Goal: Task Accomplishment & Management: Complete application form

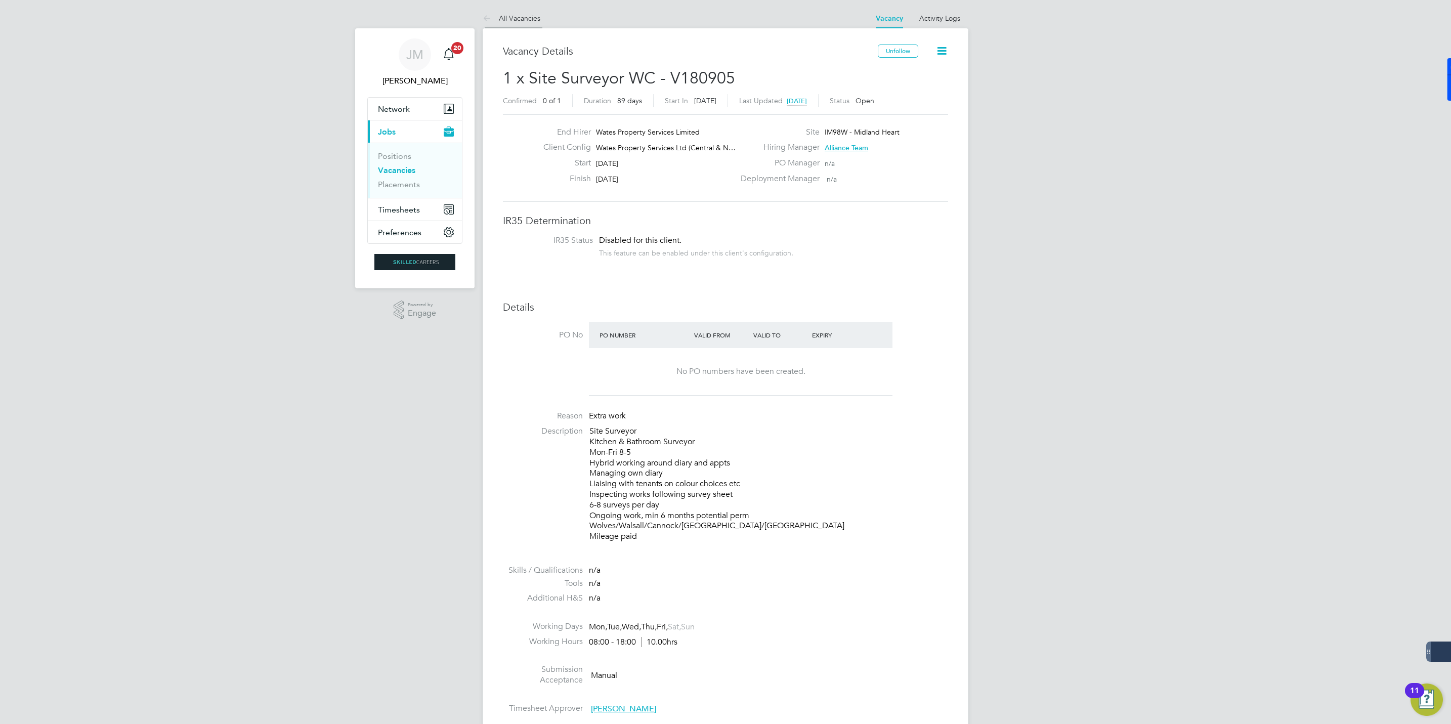
click at [510, 15] on link "All Vacancies" at bounding box center [512, 18] width 58 height 9
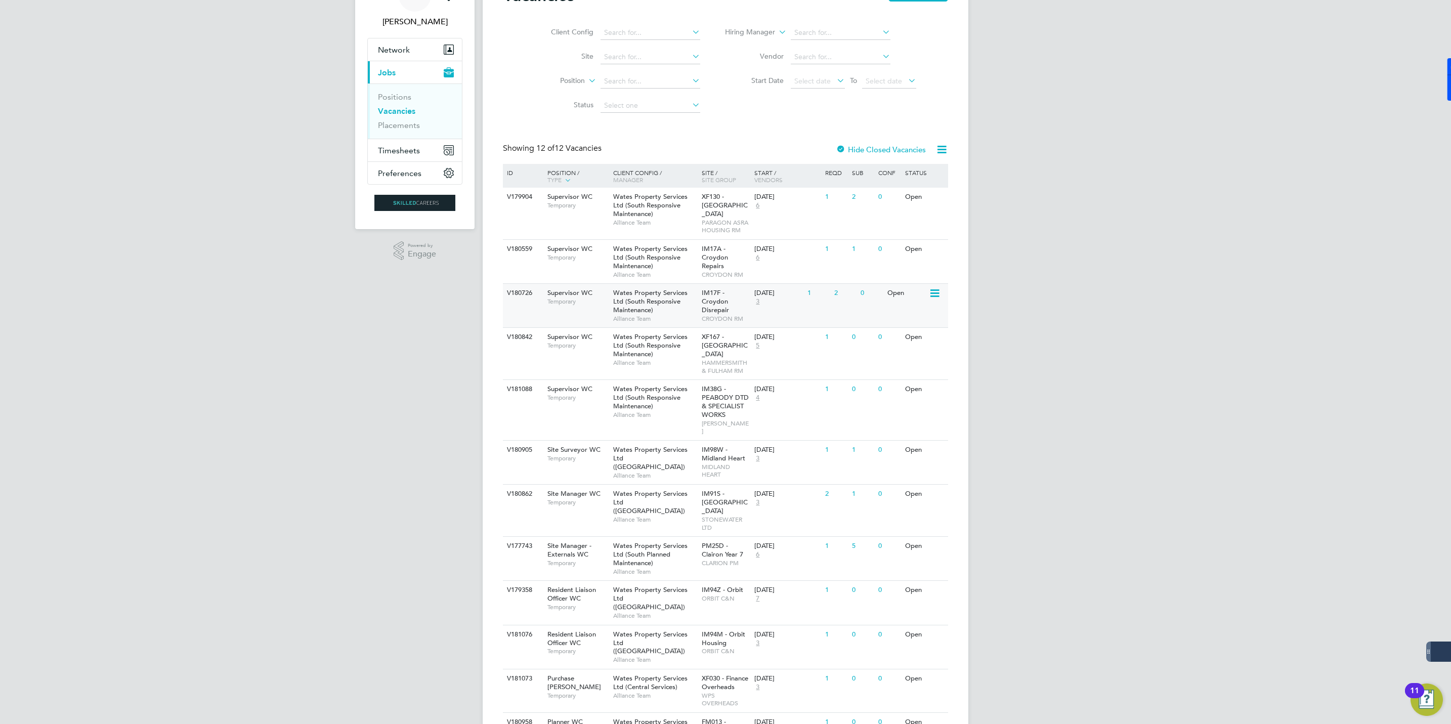
scroll to position [76, 0]
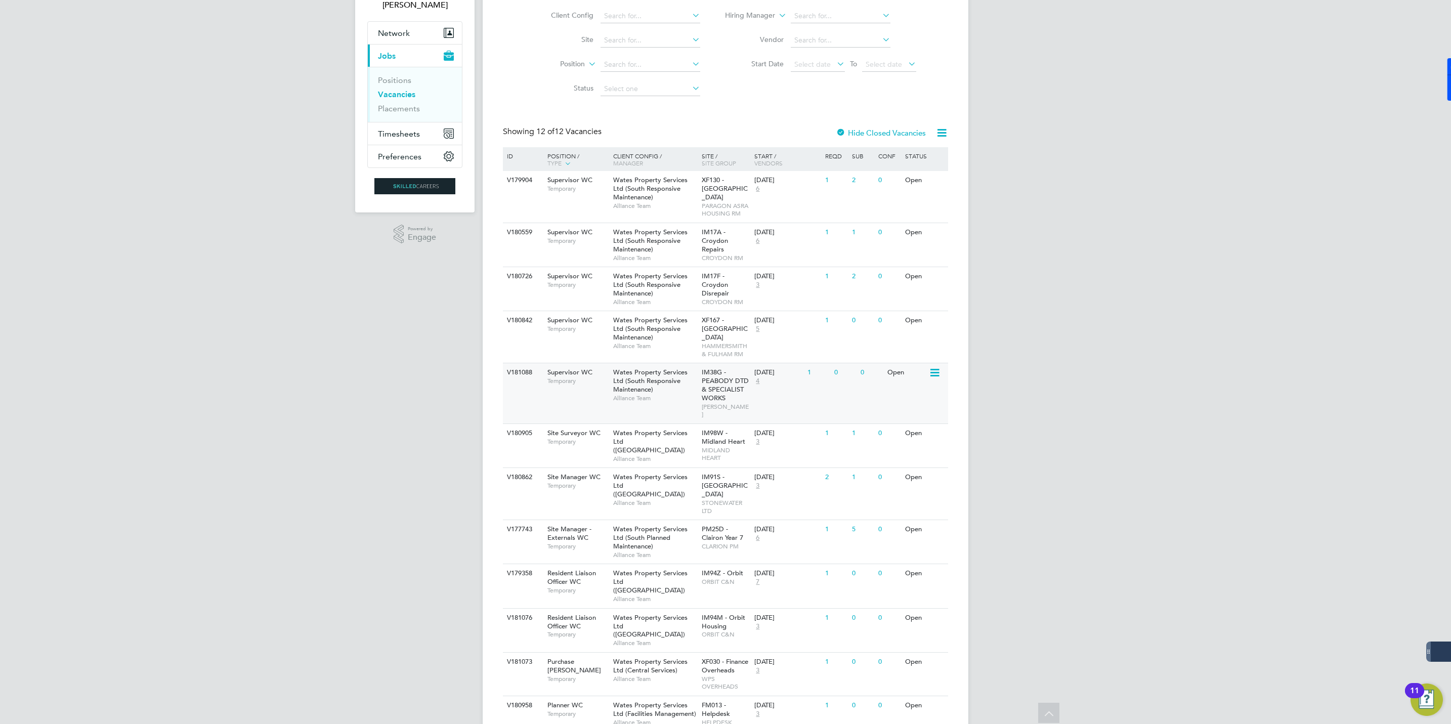
click at [633, 377] on span "Wates Property Services Ltd (South Responsive Maintenance)" at bounding box center [650, 381] width 74 height 26
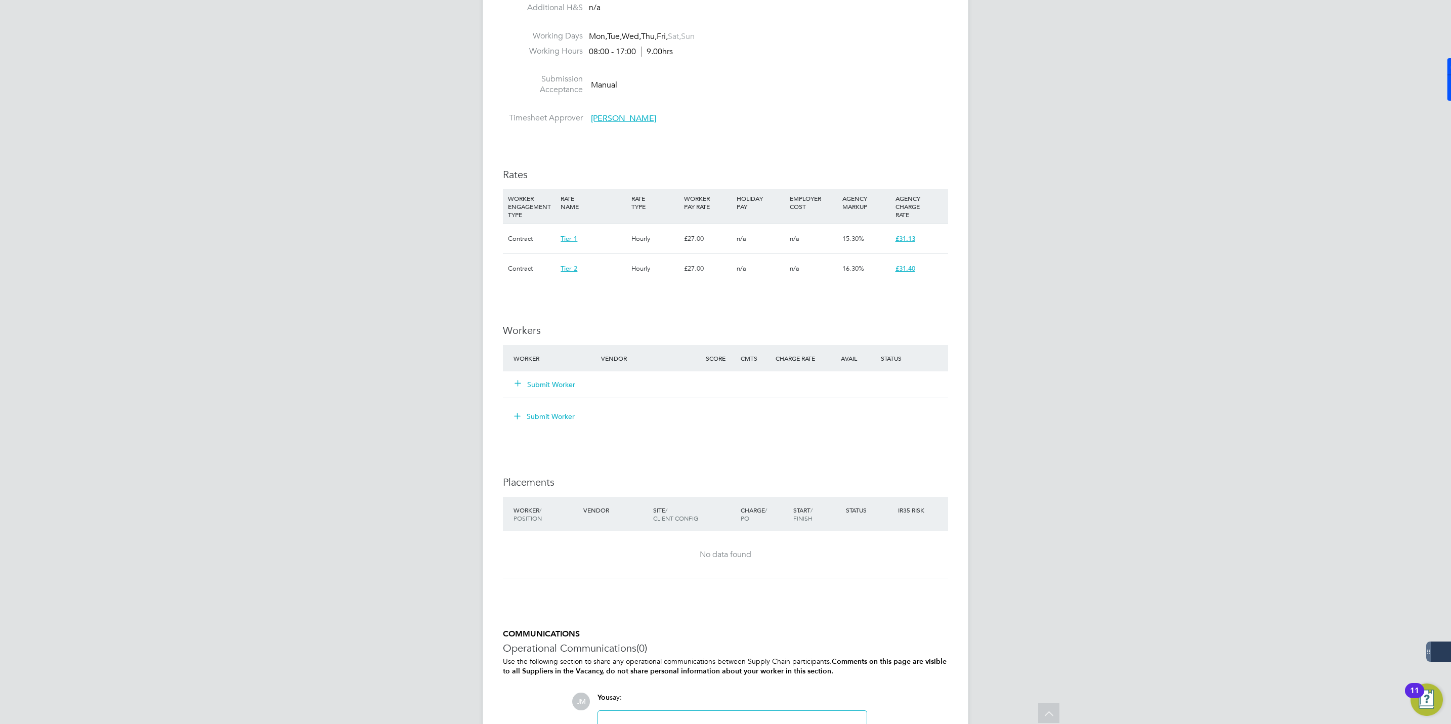
click at [545, 379] on button "Submit Worker" at bounding box center [545, 384] width 61 height 10
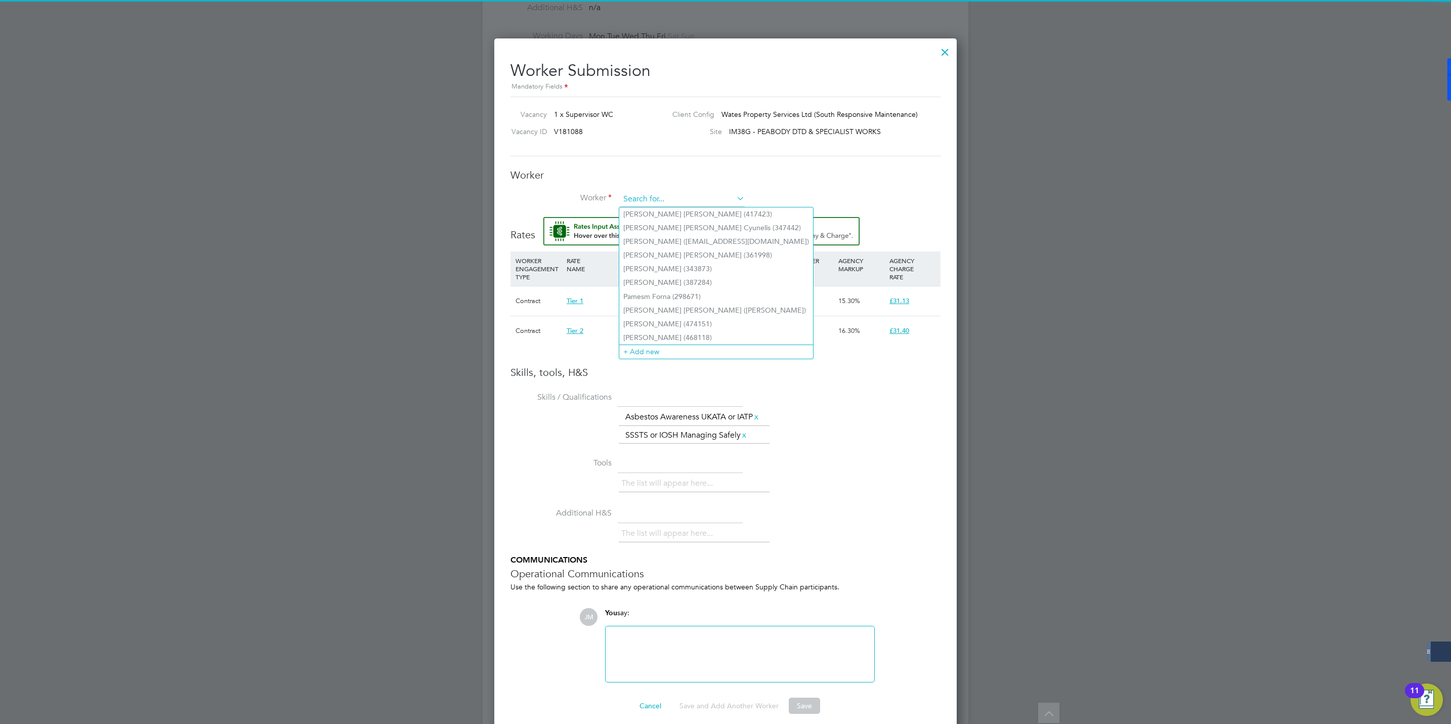
click at [648, 193] on input at bounding box center [682, 199] width 125 height 15
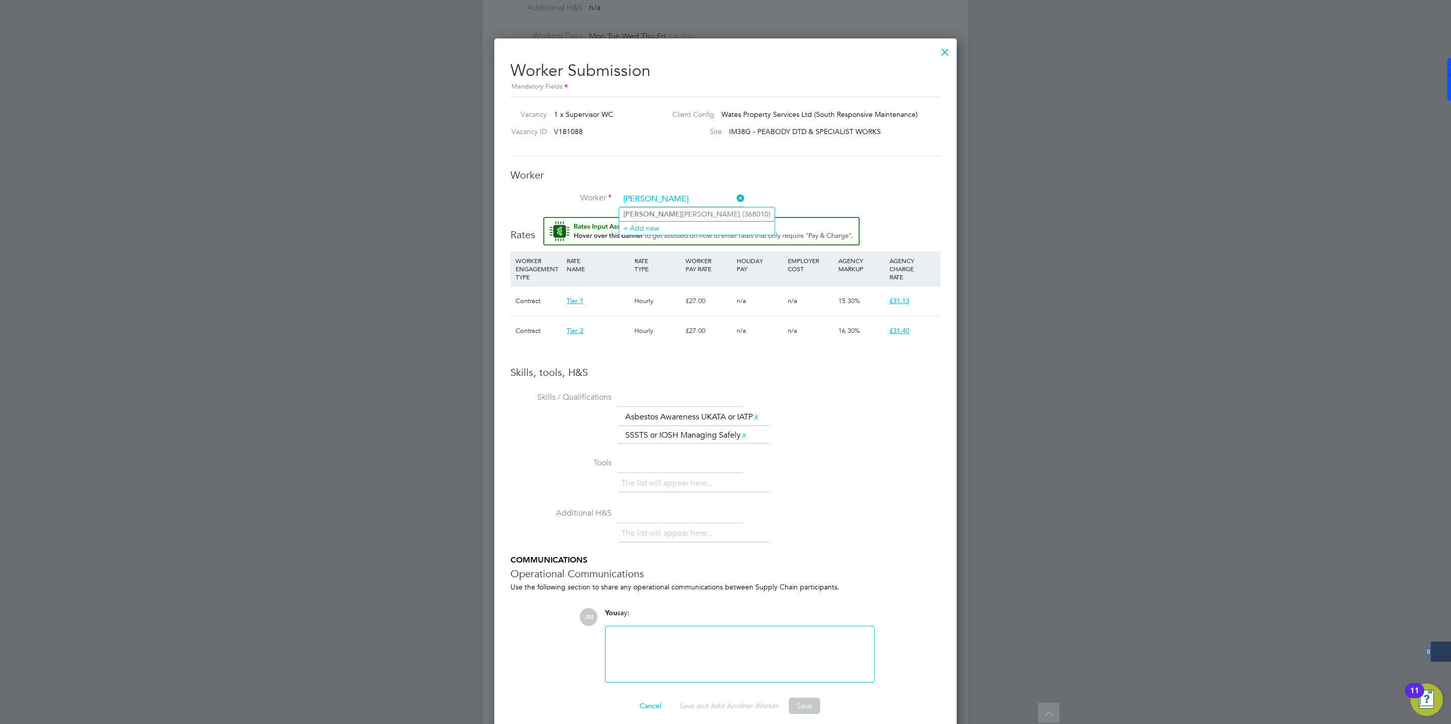
type input "cheryl"
click at [650, 196] on input at bounding box center [682, 199] width 125 height 15
click at [657, 345] on li "+ Add new" at bounding box center [716, 352] width 194 height 14
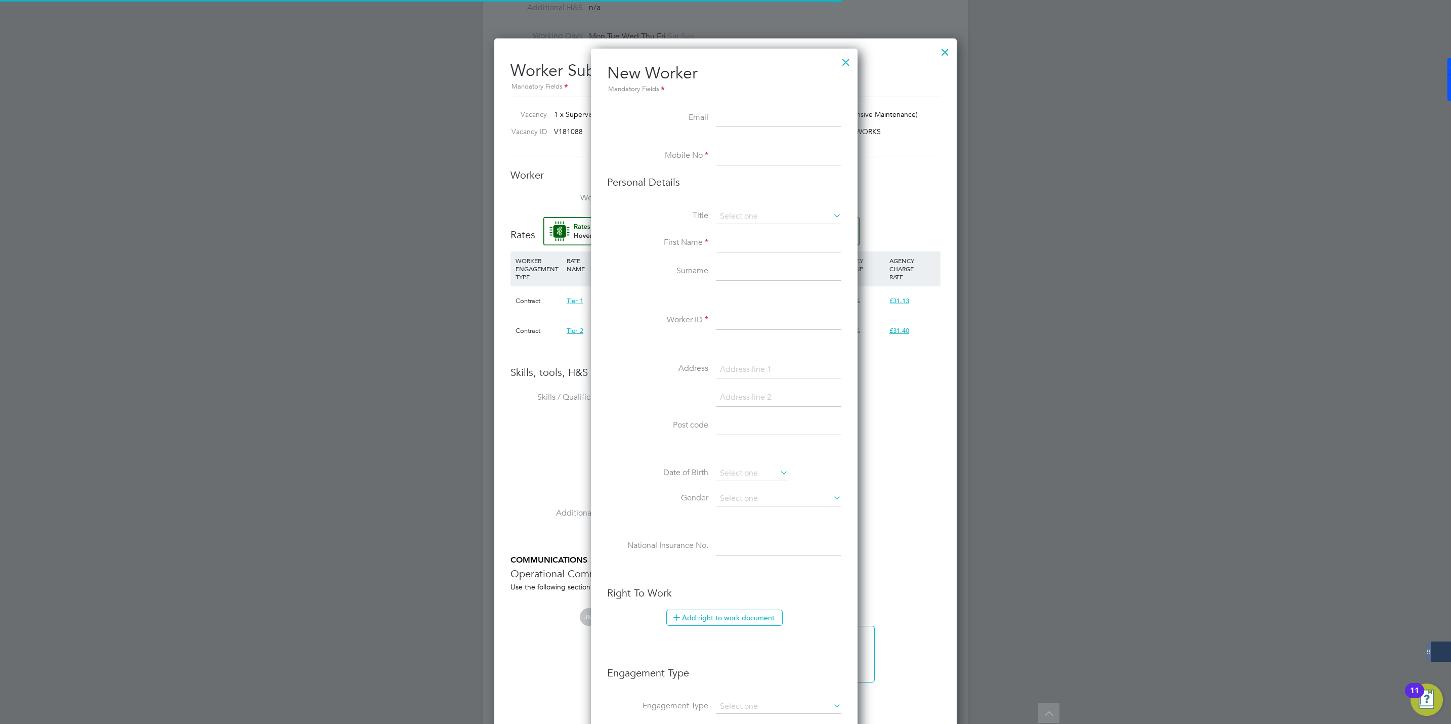
scroll to position [859, 269]
click at [727, 156] on input at bounding box center [778, 156] width 125 height 18
type input "07554868945"
type input "ceffiom@aol.co.uk"
type input "Cheryl"
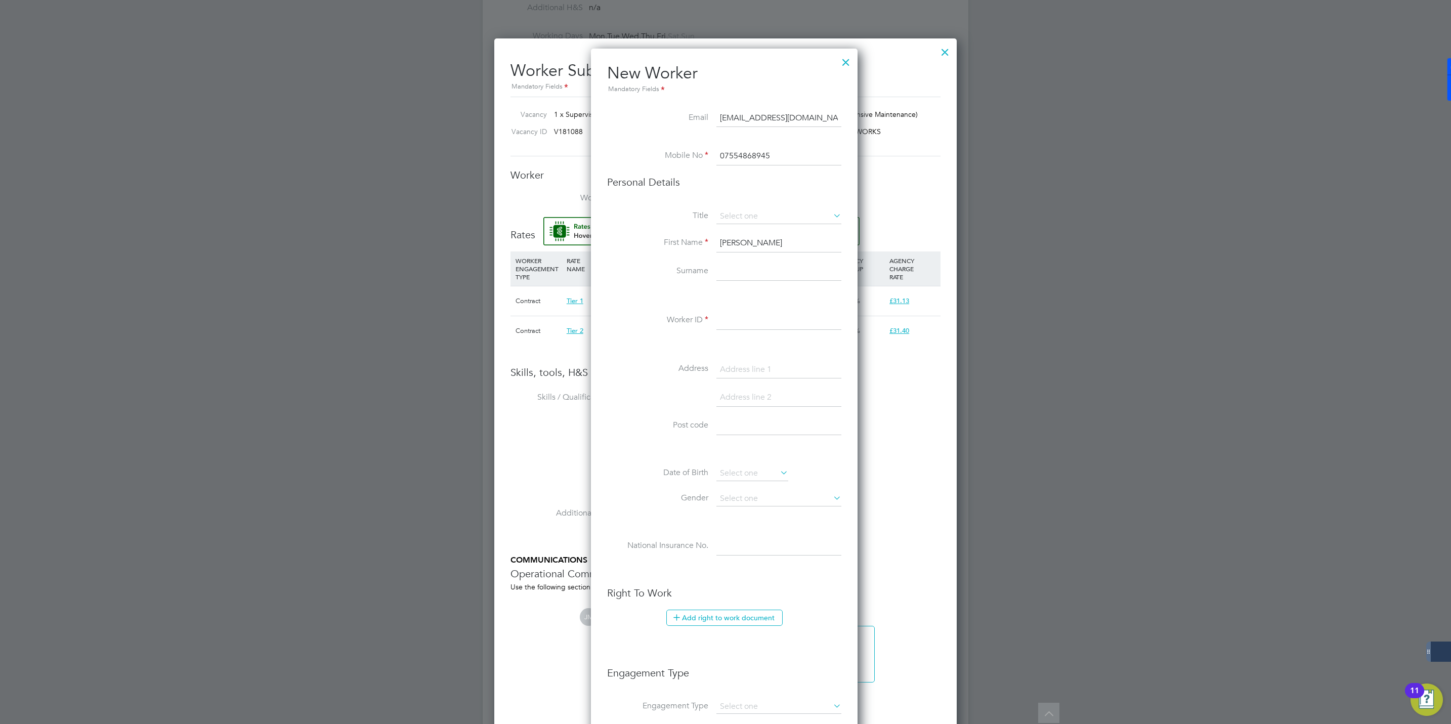
type input "Effiom"
type input "Beck Square"
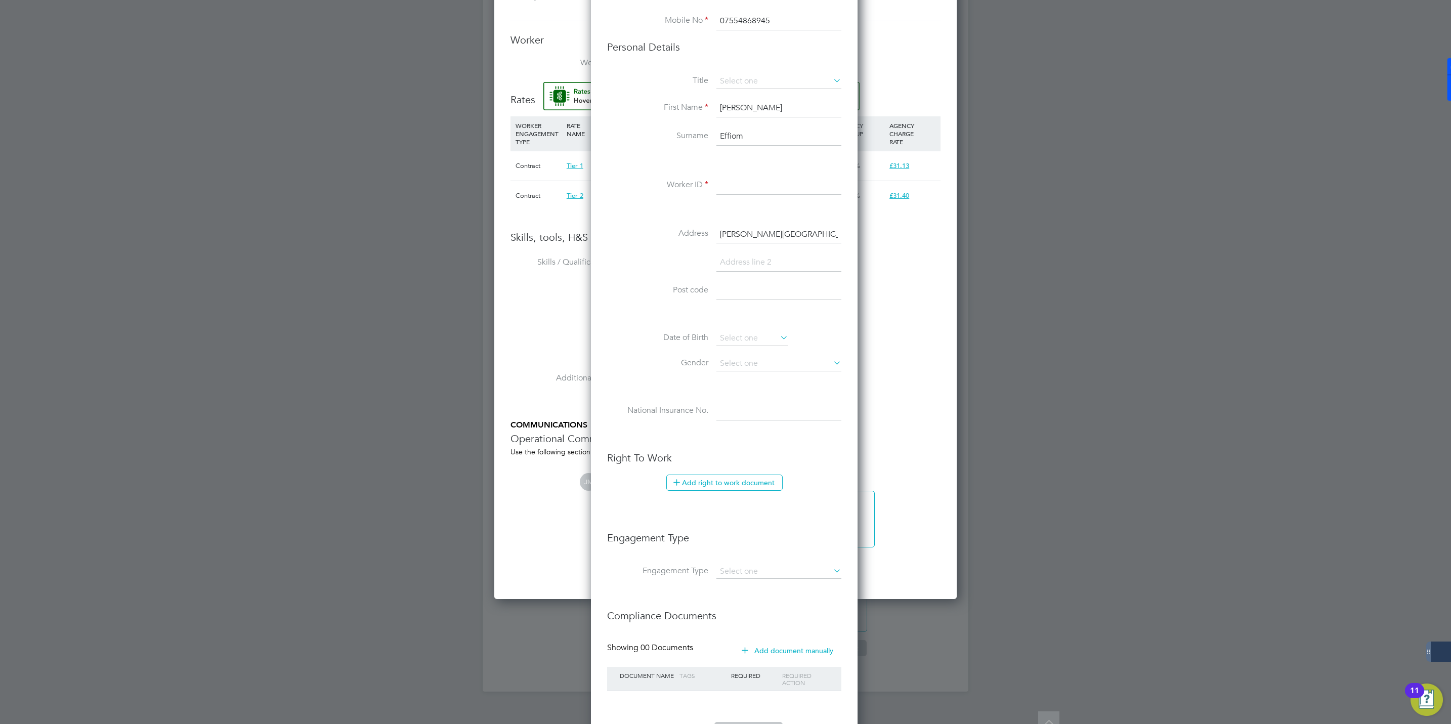
scroll to position [607, 0]
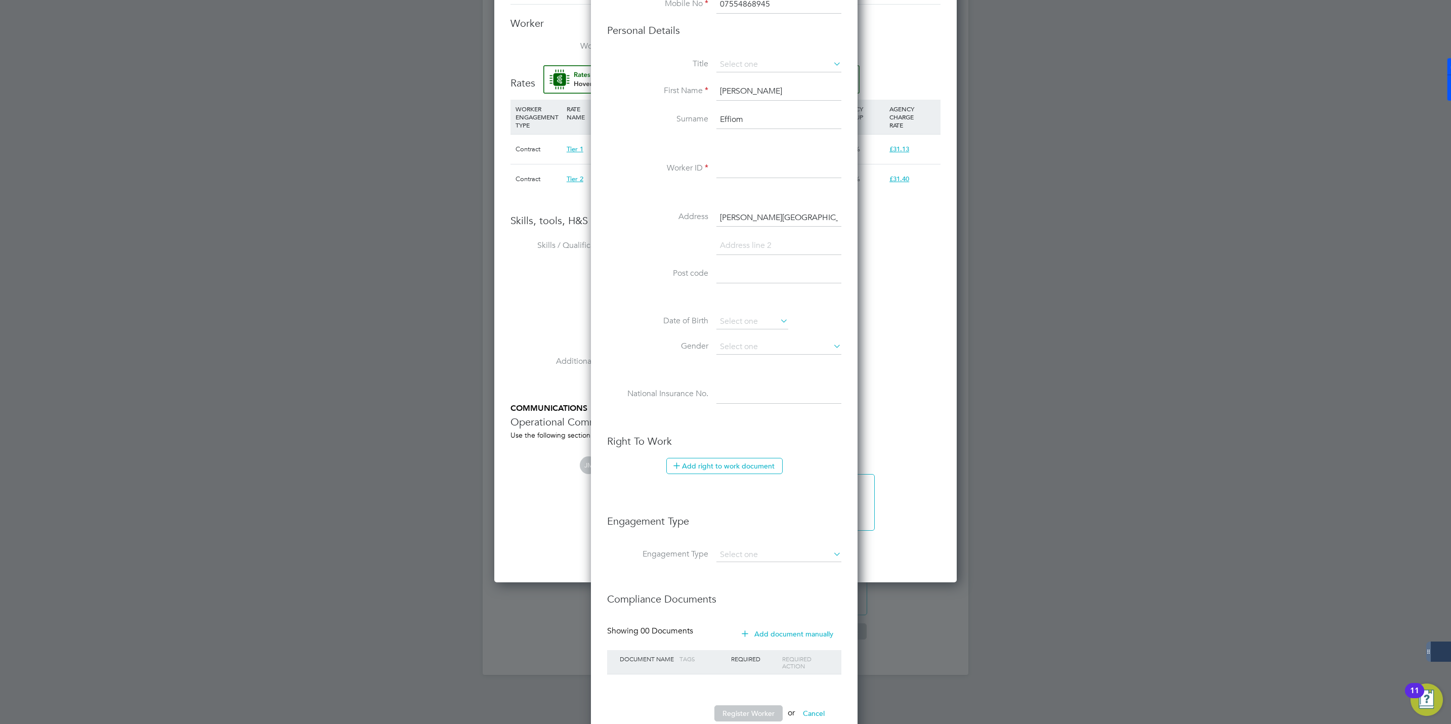
drag, startPoint x: 738, startPoint y: 175, endPoint x: 734, endPoint y: 168, distance: 7.6
click at [738, 173] on input at bounding box center [778, 169] width 125 height 18
paste input "507699"
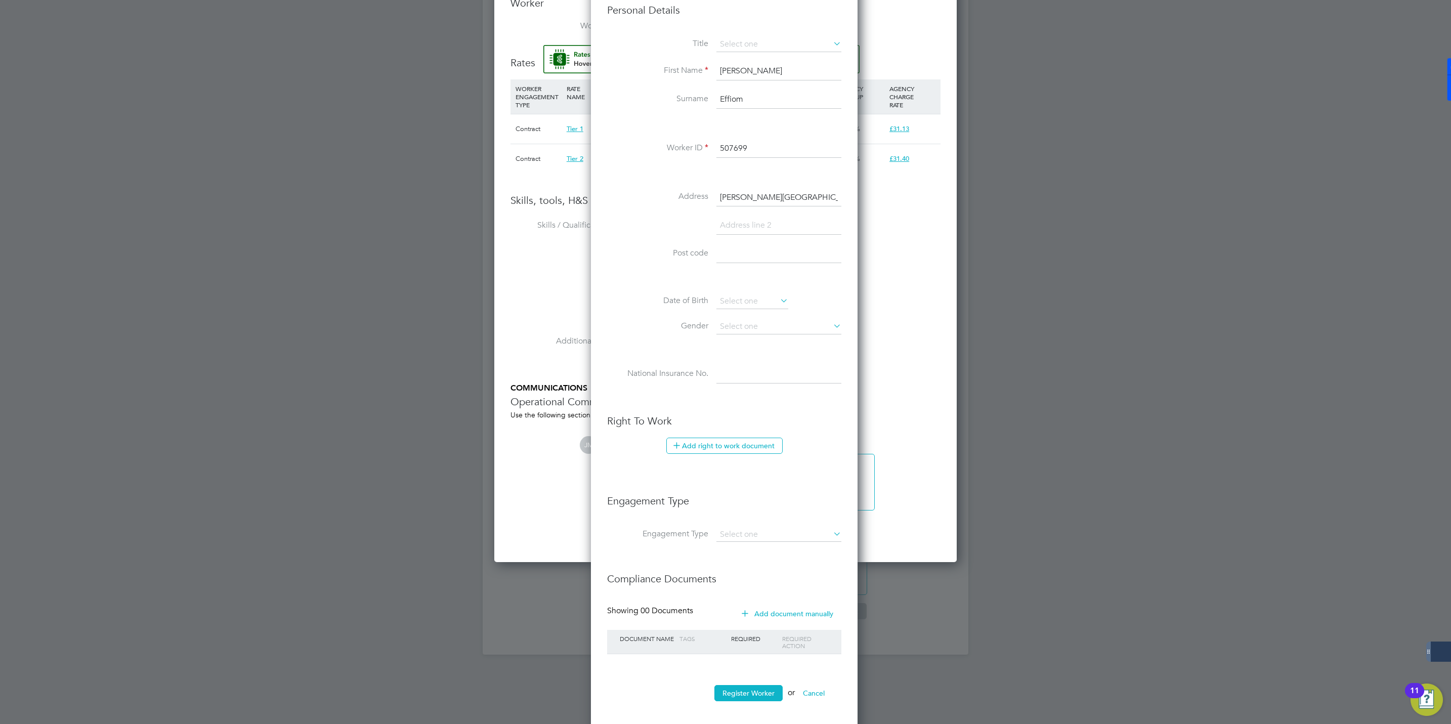
scroll to position [639, 0]
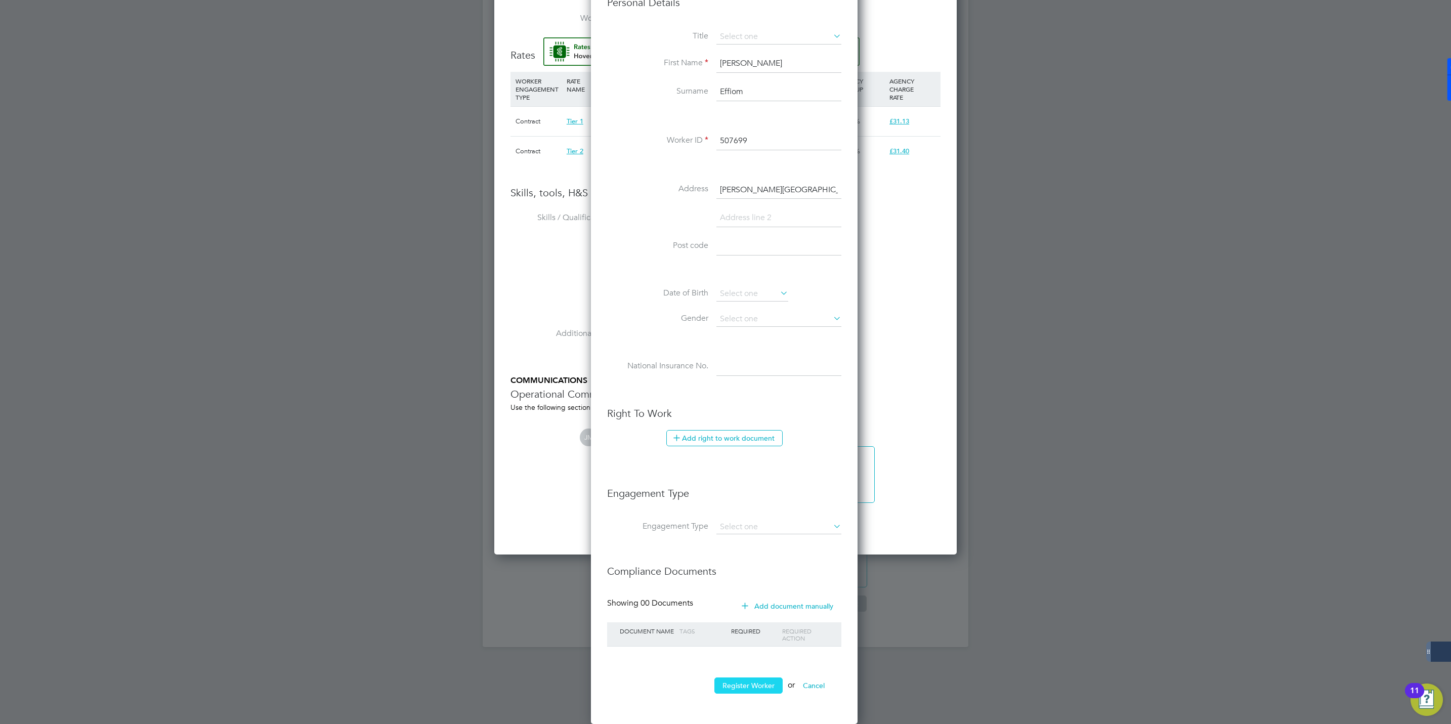
type input "507699"
click at [753, 685] on button "Register Worker" at bounding box center [748, 685] width 68 height 16
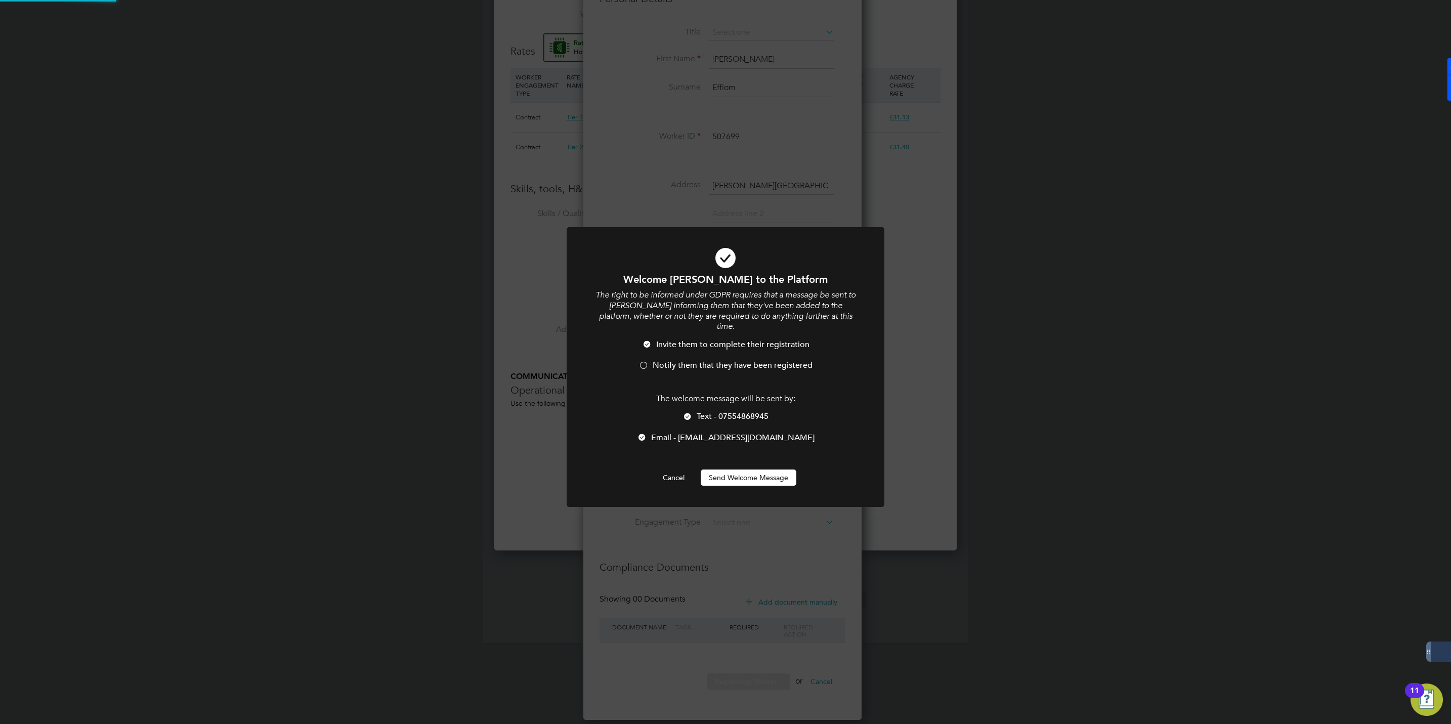
scroll to position [859, 284]
click at [637, 360] on li "Notify them that they have been registered" at bounding box center [725, 370] width 263 height 21
click at [759, 469] on button "Send Welcome Message" at bounding box center [749, 477] width 96 height 16
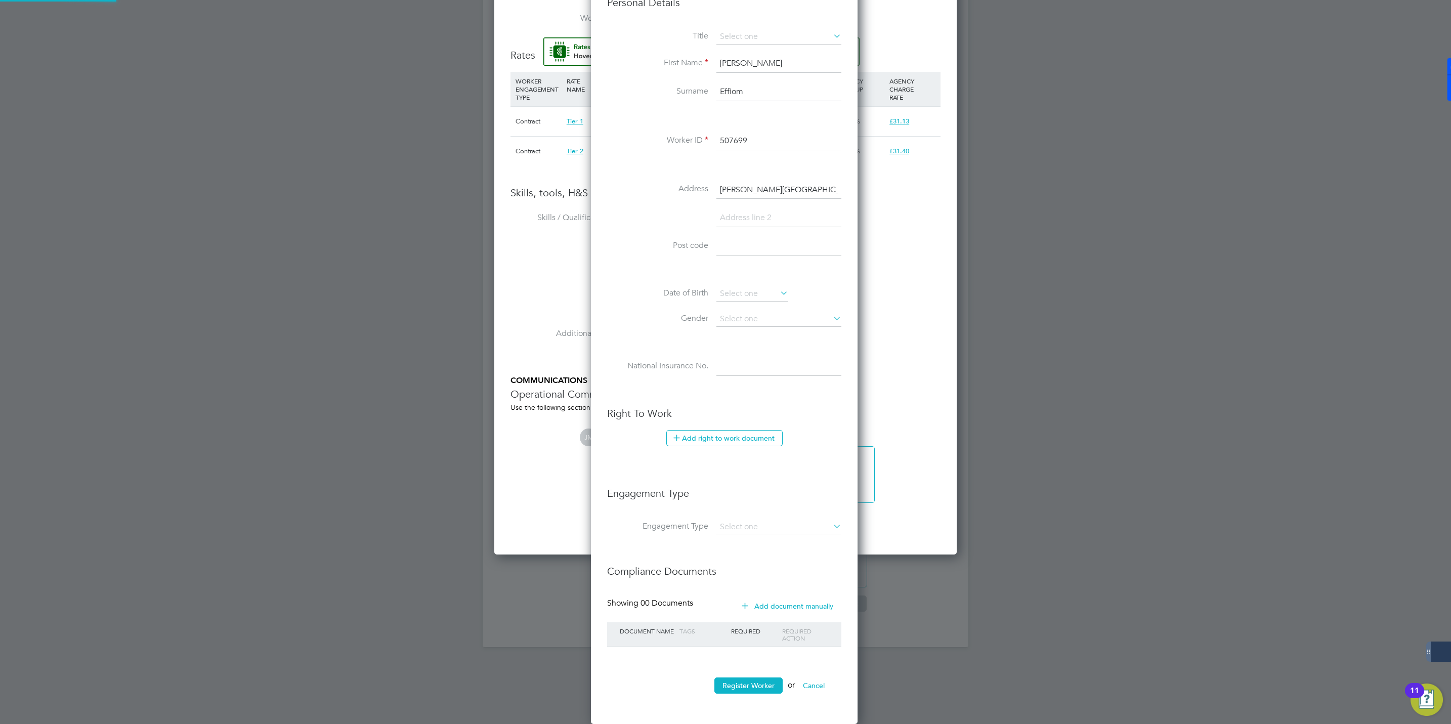
type input "Cheryl Effiom (507699)"
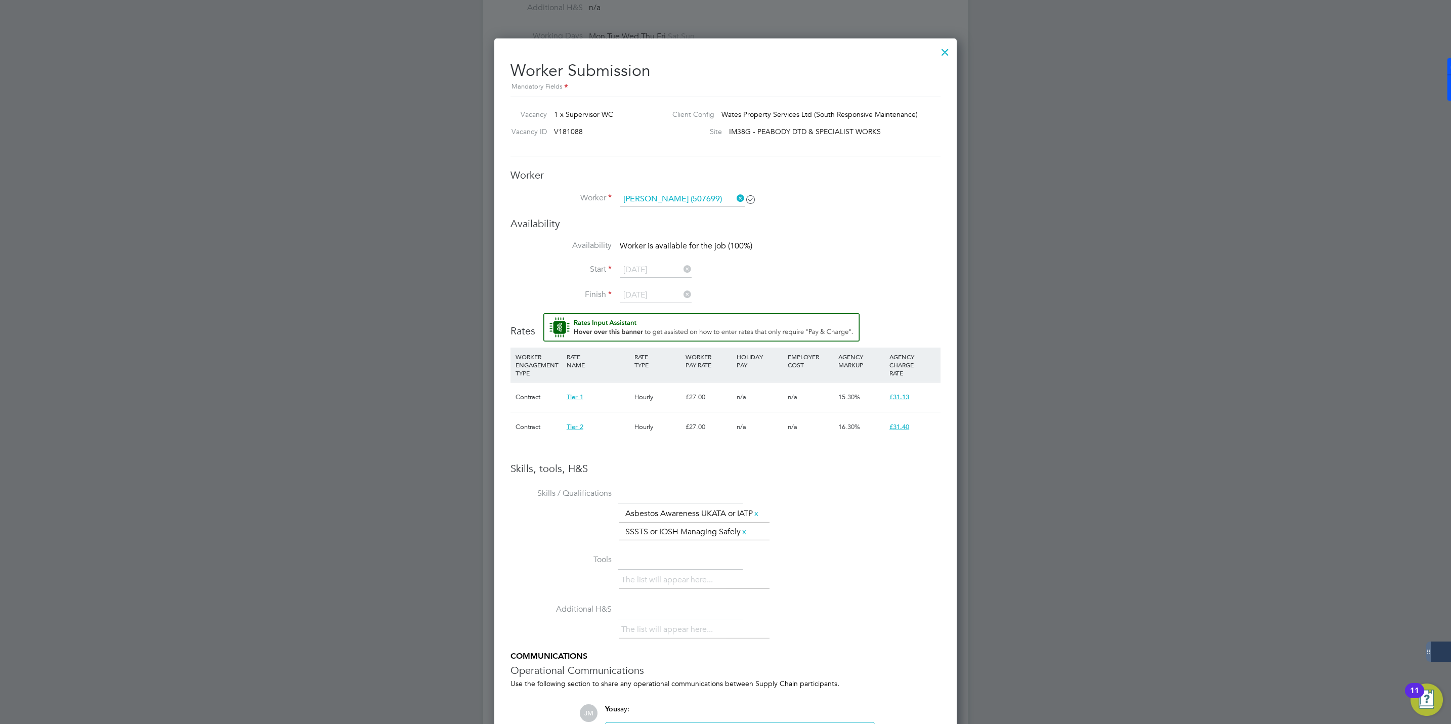
click at [835, 239] on div "Availability Availability Worker is available for the job (100%) Start 07 Oct 2…" at bounding box center [725, 265] width 430 height 97
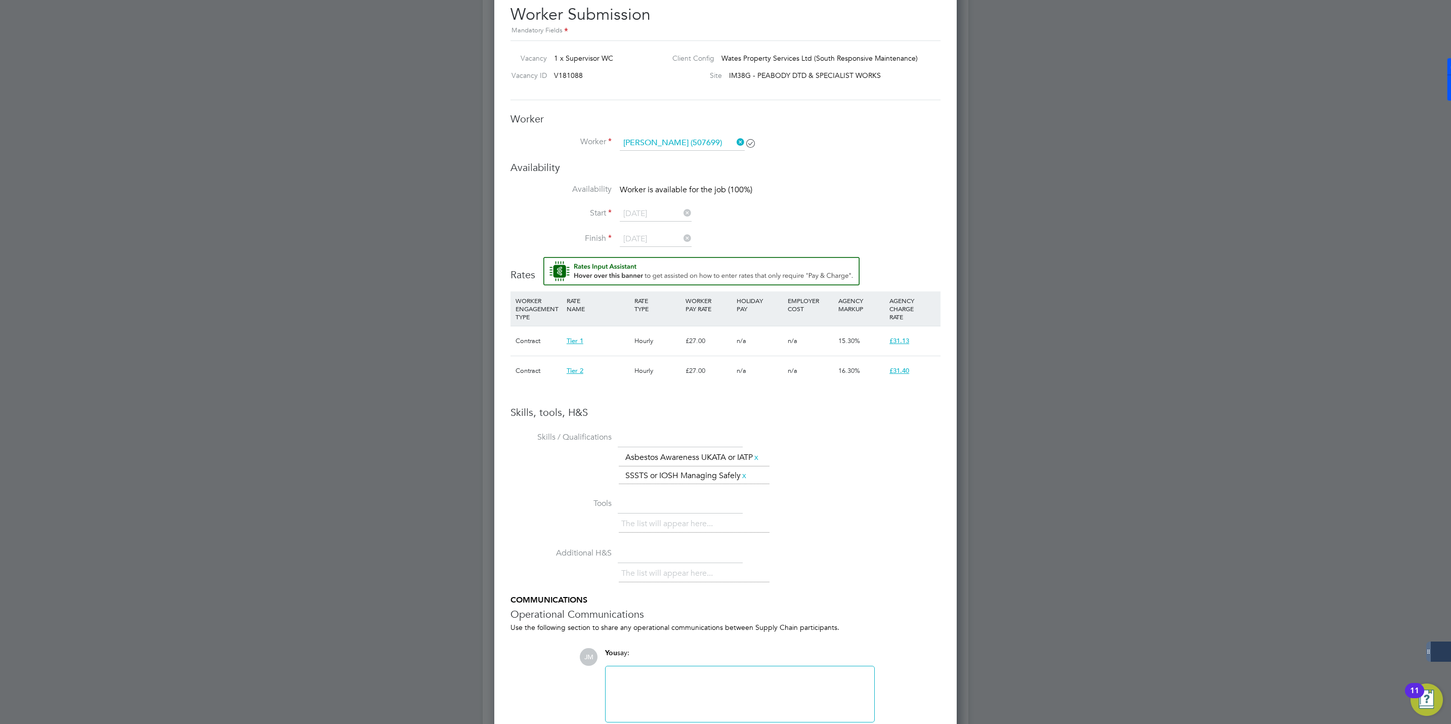
scroll to position [566, 0]
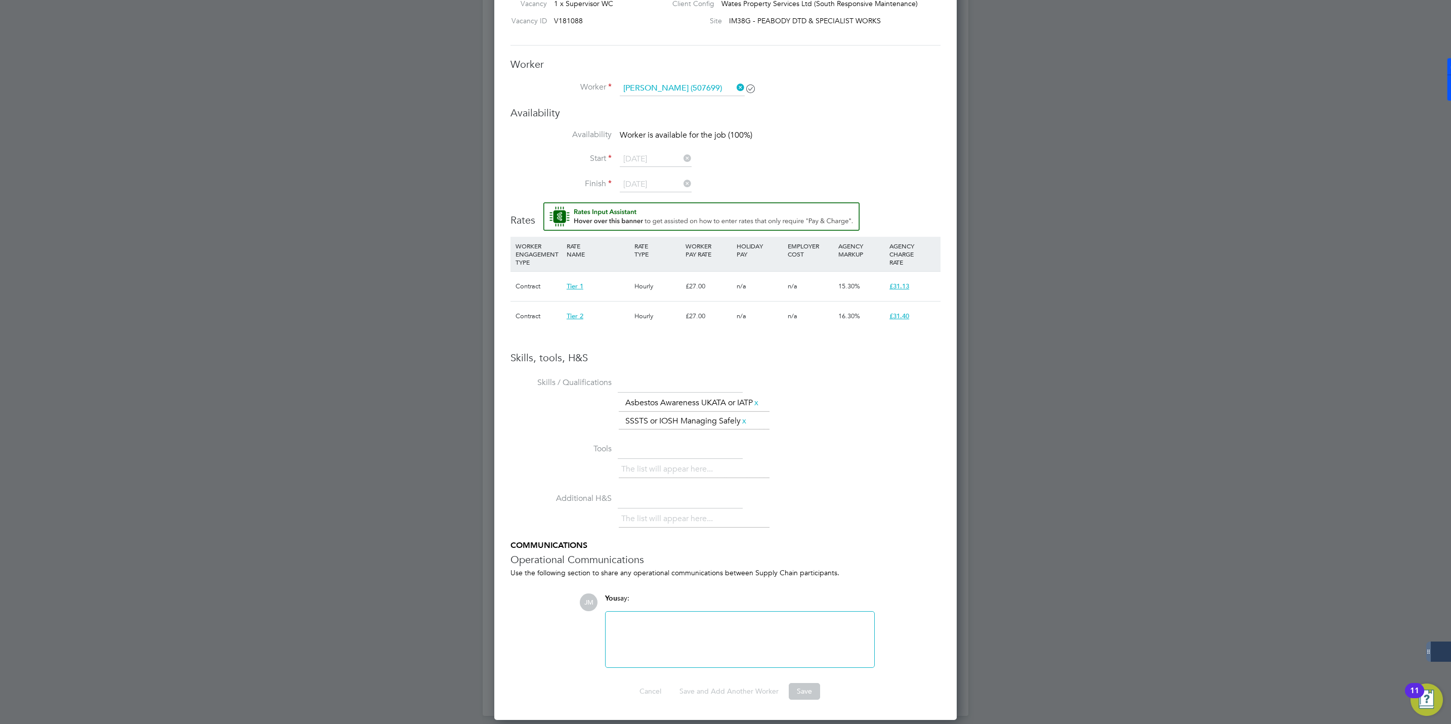
click at [735, 85] on icon at bounding box center [735, 87] width 0 height 14
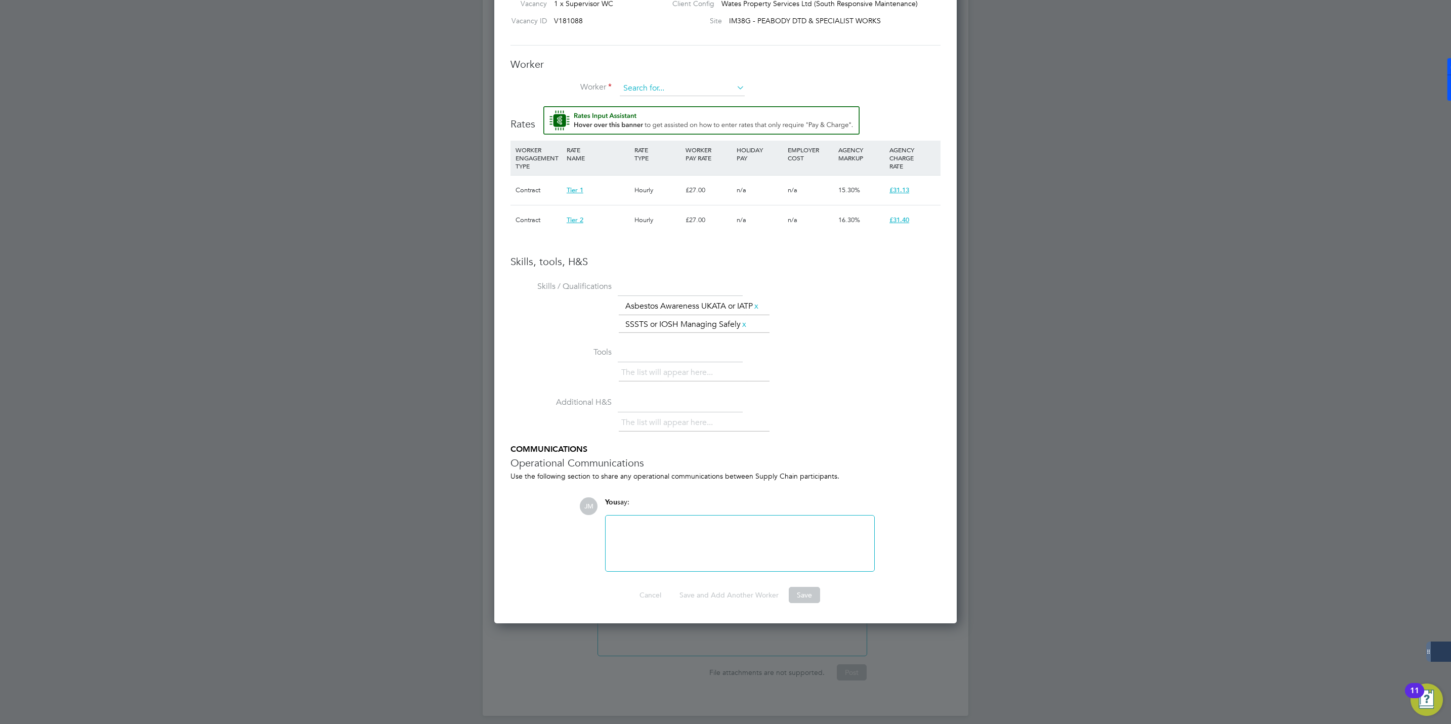
scroll to position [5, 5]
click at [648, 93] on input at bounding box center [682, 88] width 125 height 15
click at [654, 112] on li "Cheryl Effiom (507699)" at bounding box center [696, 117] width 155 height 14
type input "Cheryl Effiom (507699)"
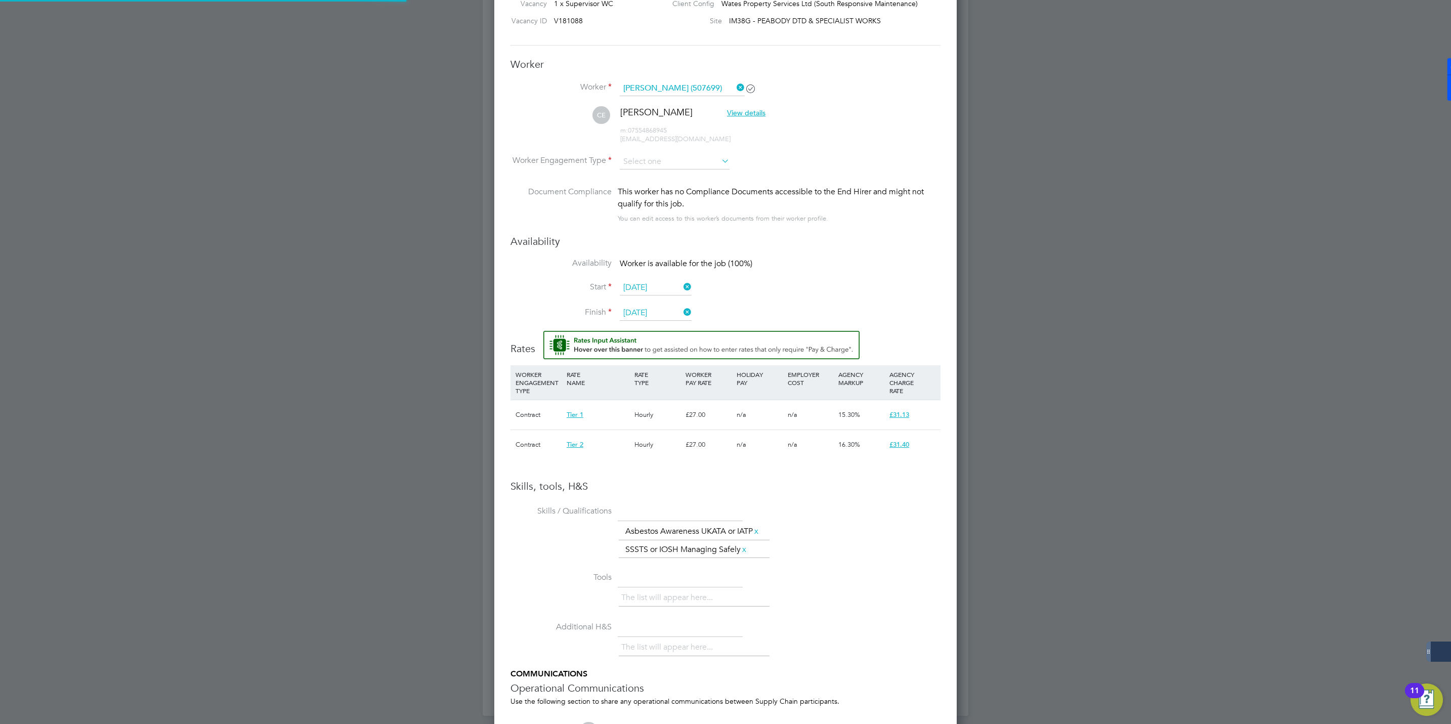
scroll to position [924, 463]
click at [673, 164] on input at bounding box center [675, 161] width 110 height 15
click at [654, 178] on li "Contract" at bounding box center [674, 175] width 111 height 13
type input "Contract"
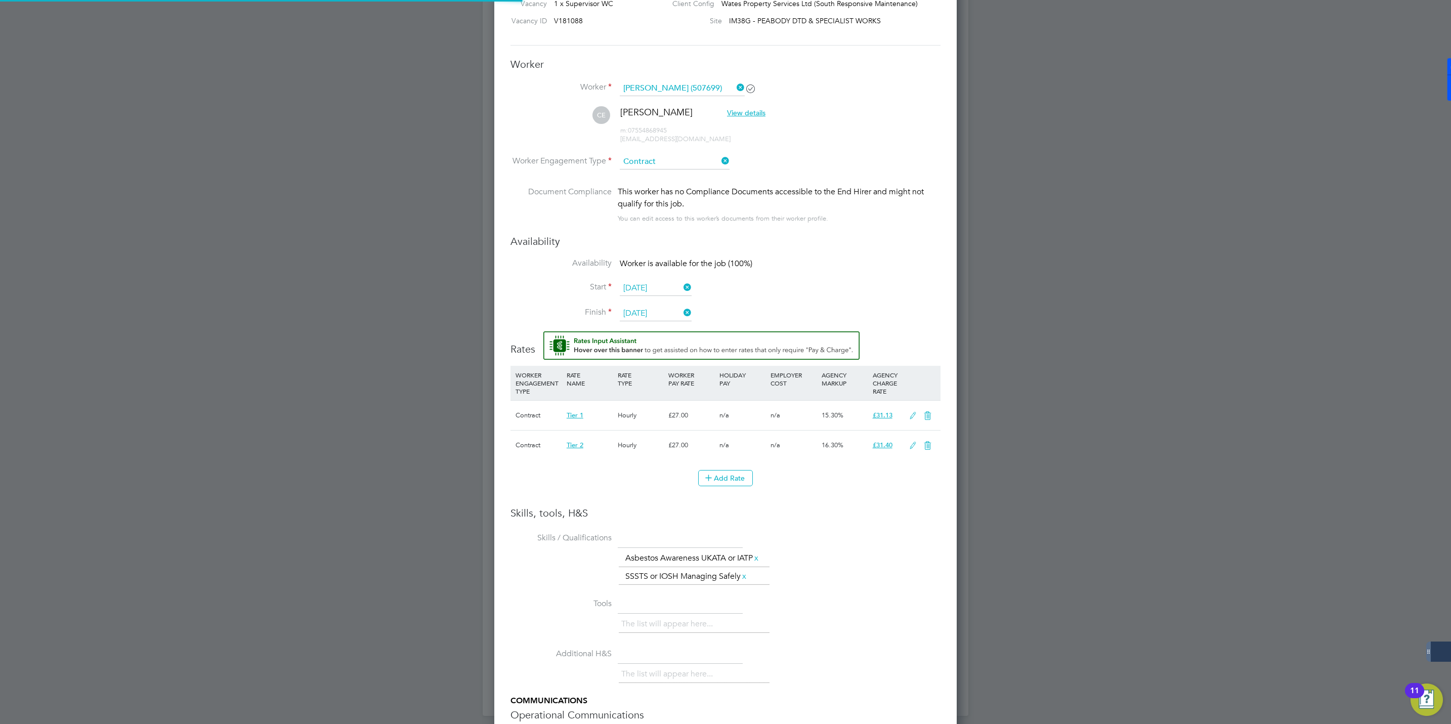
scroll to position [5, 5]
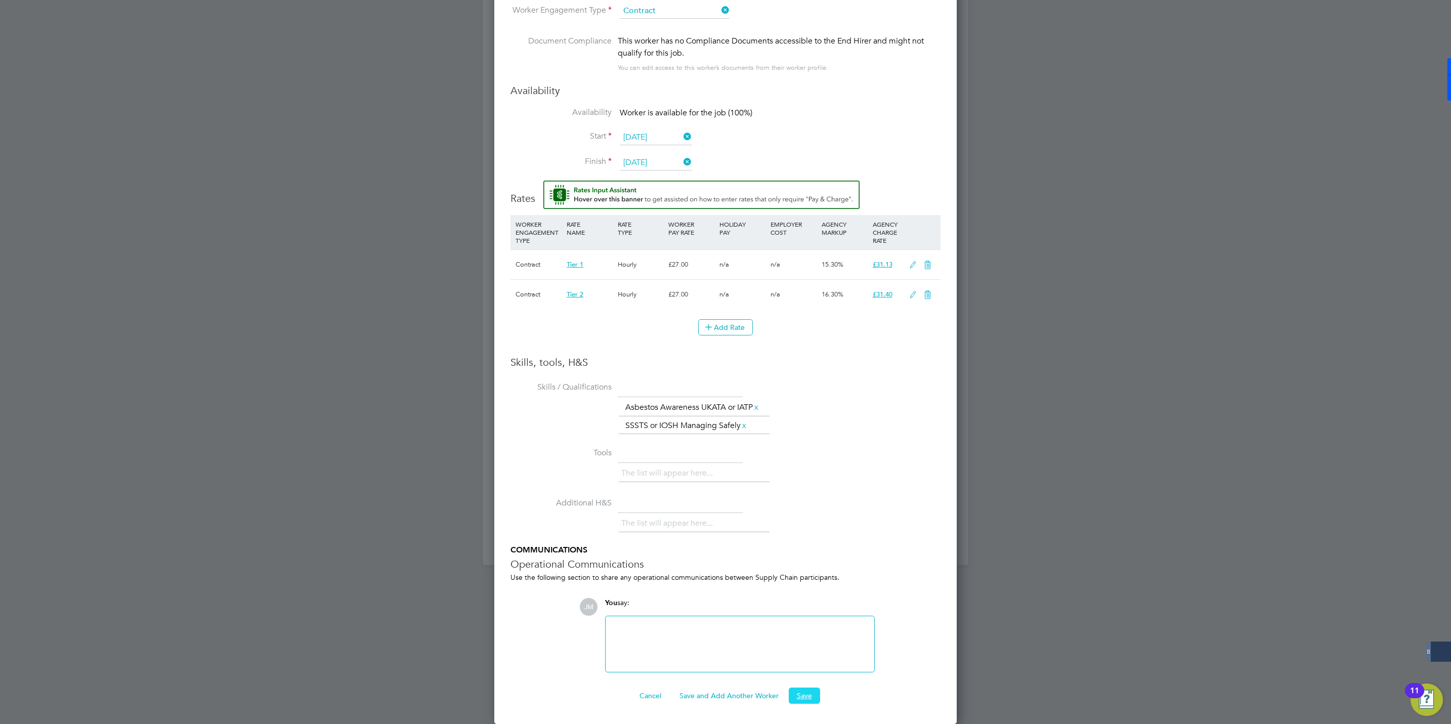
click at [806, 697] on button "Save" at bounding box center [804, 696] width 31 height 16
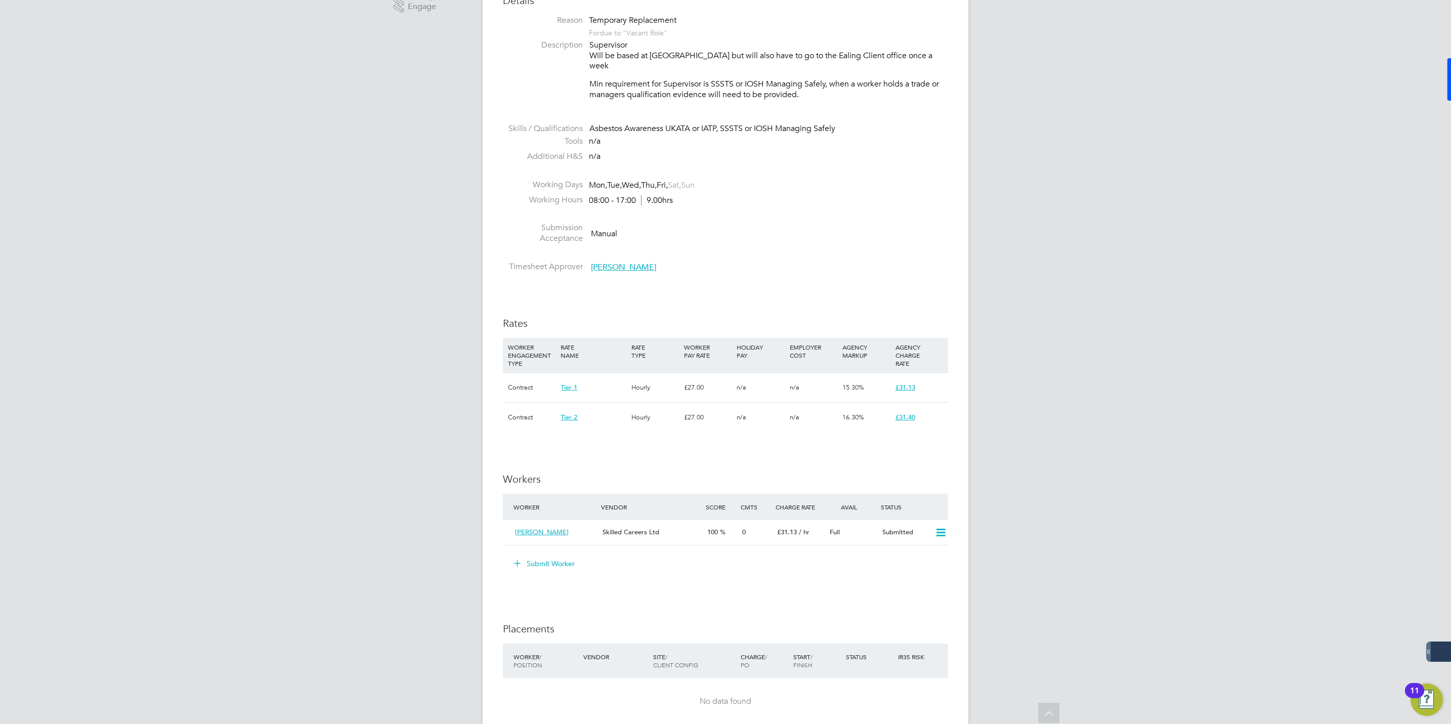
scroll to position [379, 0]
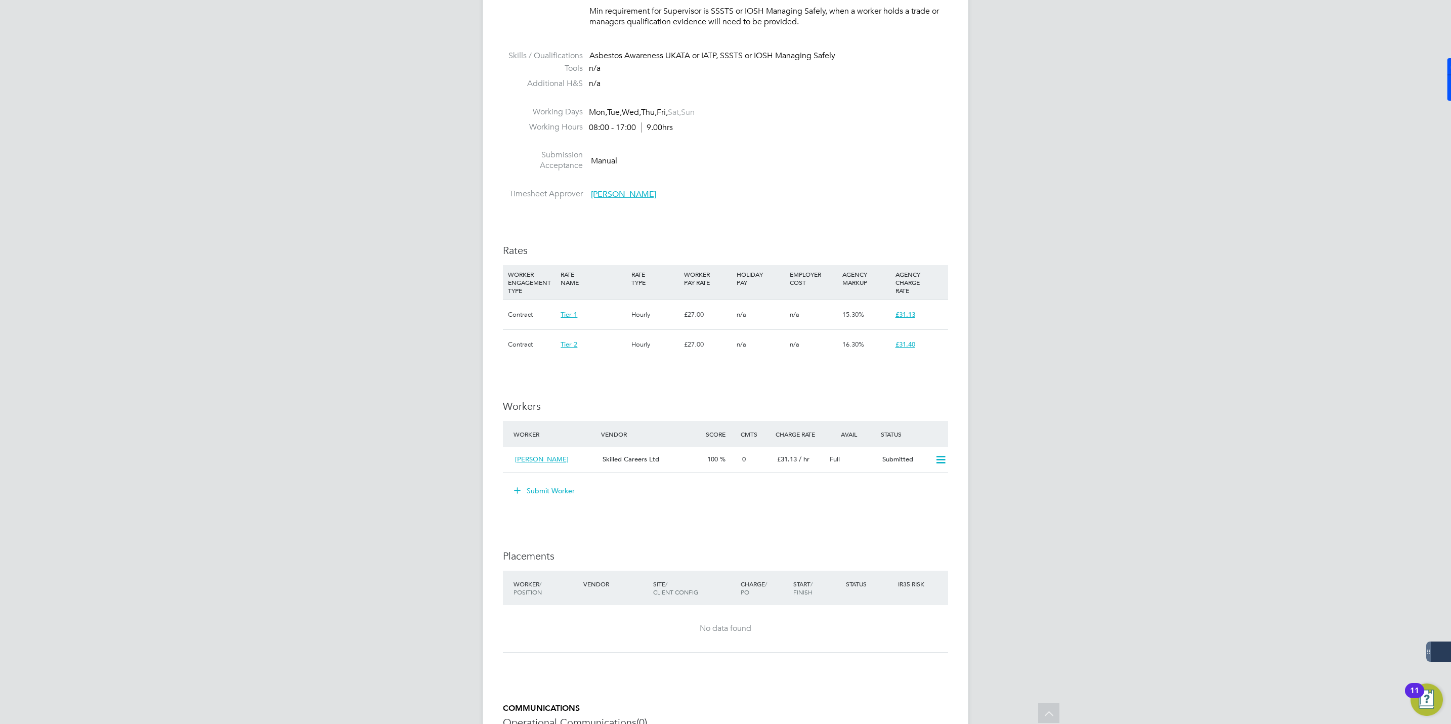
click at [548, 483] on button "Submit Worker" at bounding box center [545, 491] width 76 height 16
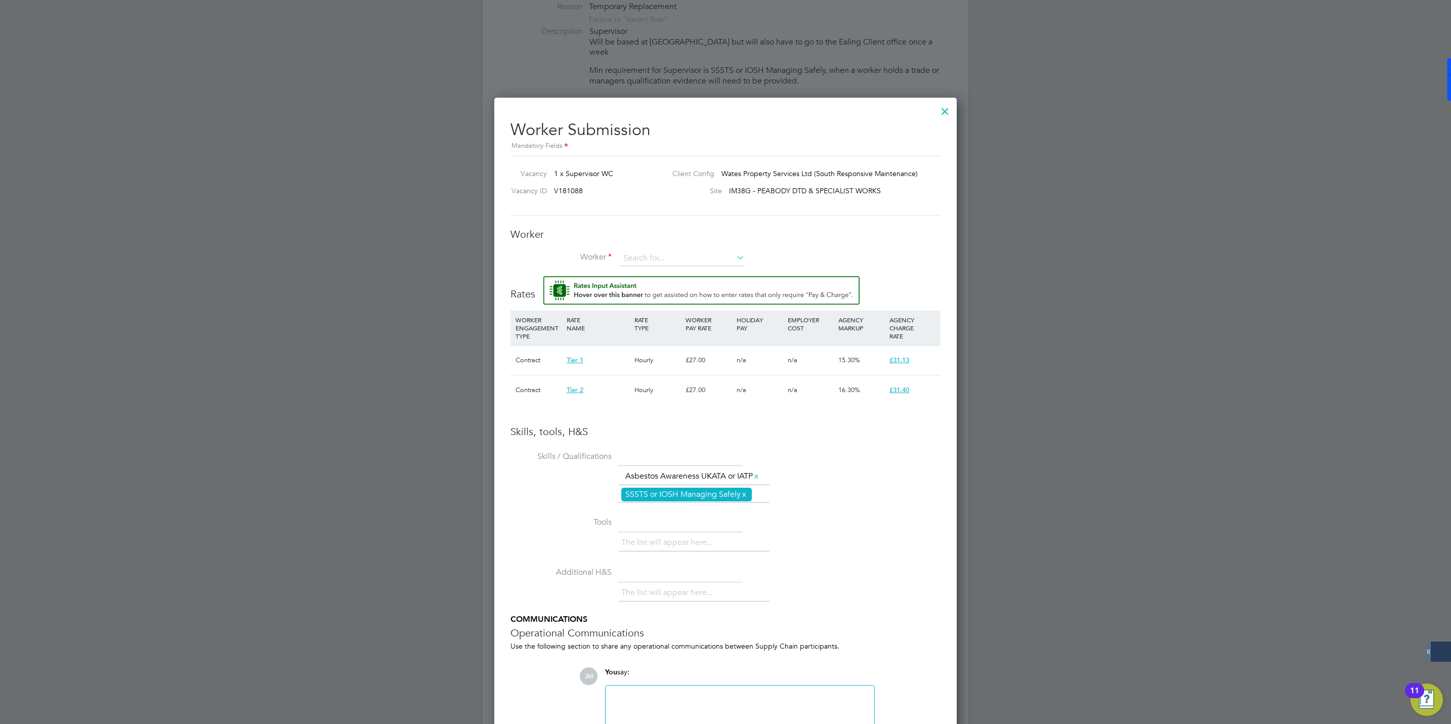
scroll to position [412, 0]
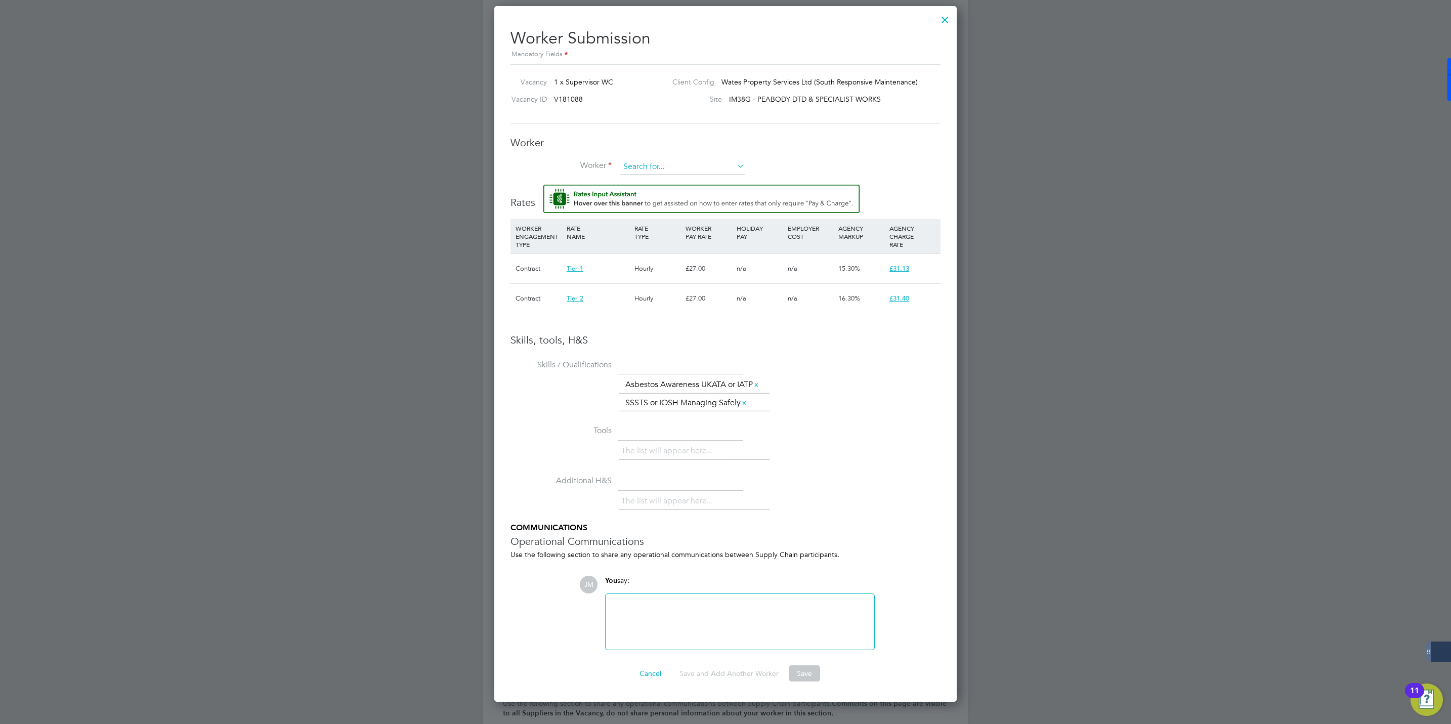
click at [654, 163] on input at bounding box center [682, 166] width 125 height 15
click at [662, 180] on li "Onder Bib eroglu (438522)" at bounding box center [682, 182] width 126 height 14
type input "Onder Biberoglu (438522)"
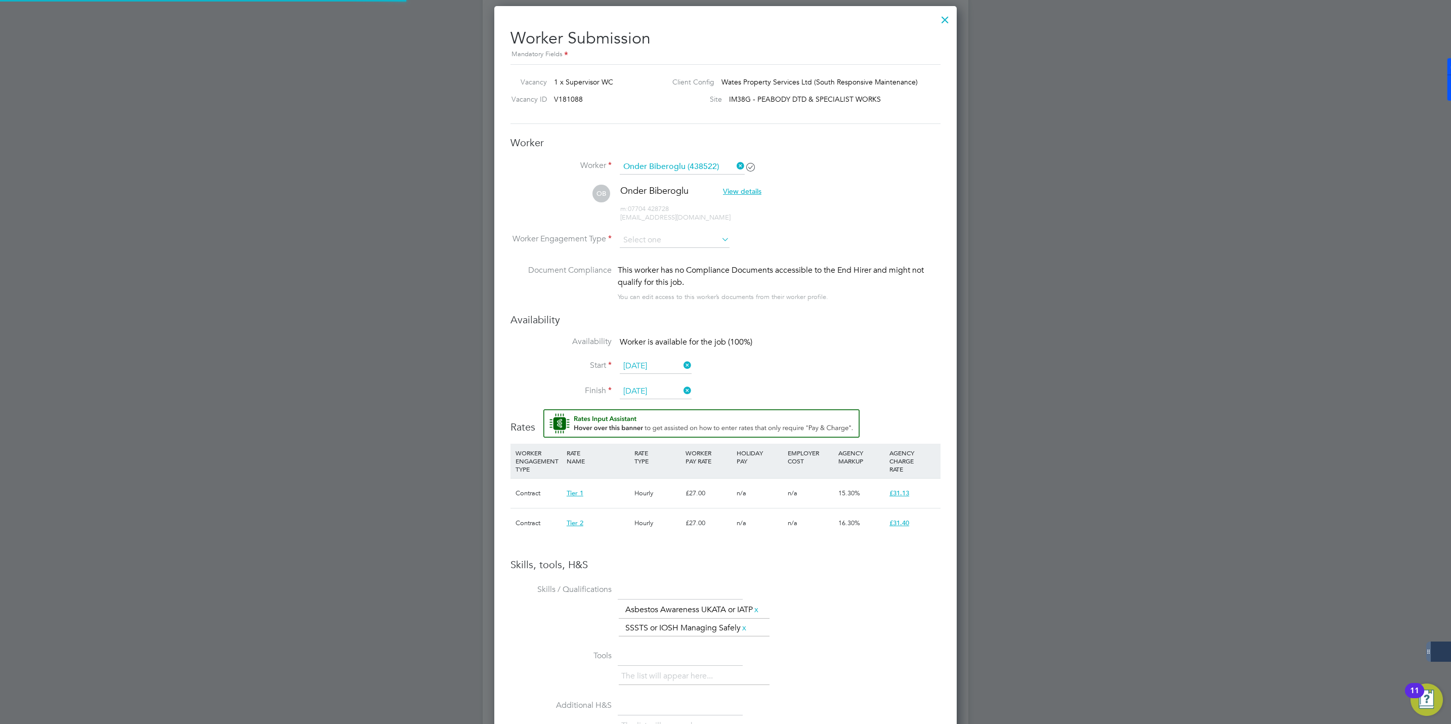
scroll to position [924, 463]
click at [680, 246] on input at bounding box center [675, 240] width 110 height 15
click at [656, 249] on li "Contract" at bounding box center [674, 254] width 111 height 13
type input "Contract"
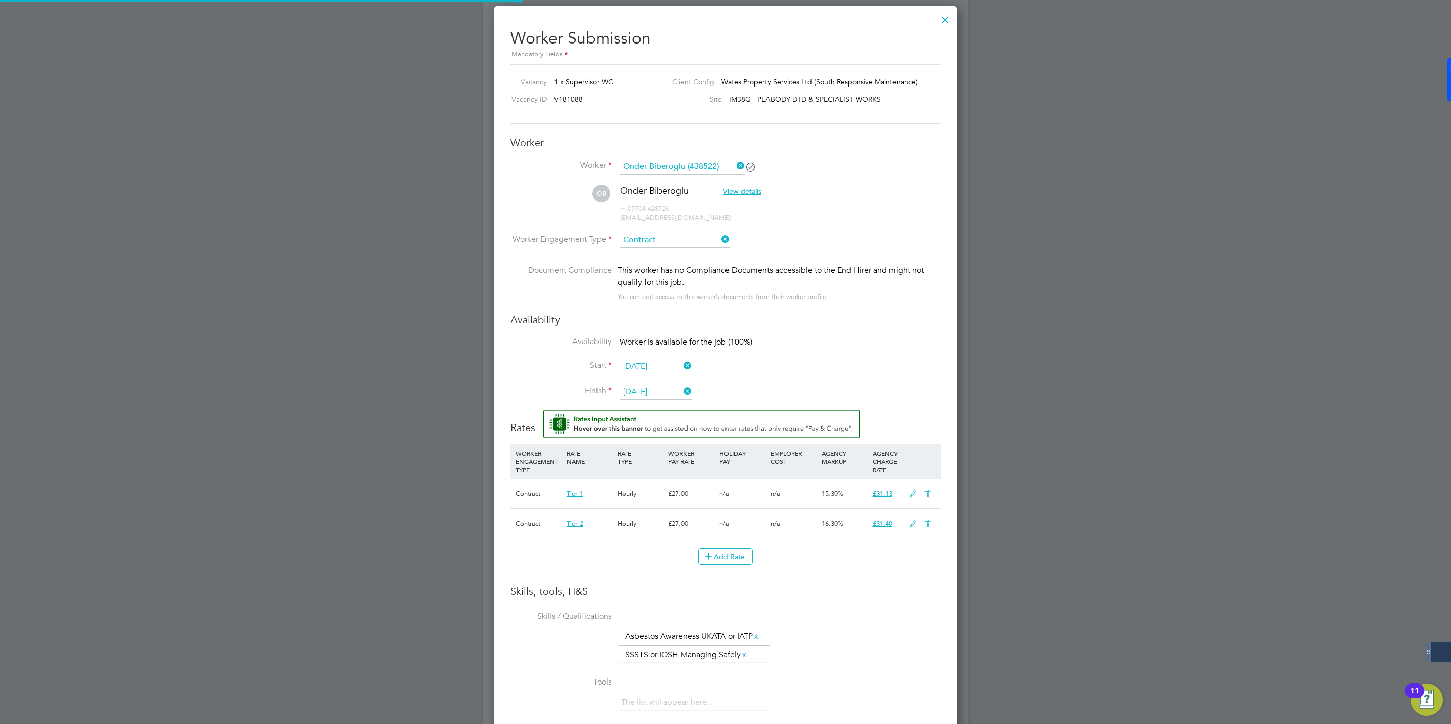
scroll to position [30, 52]
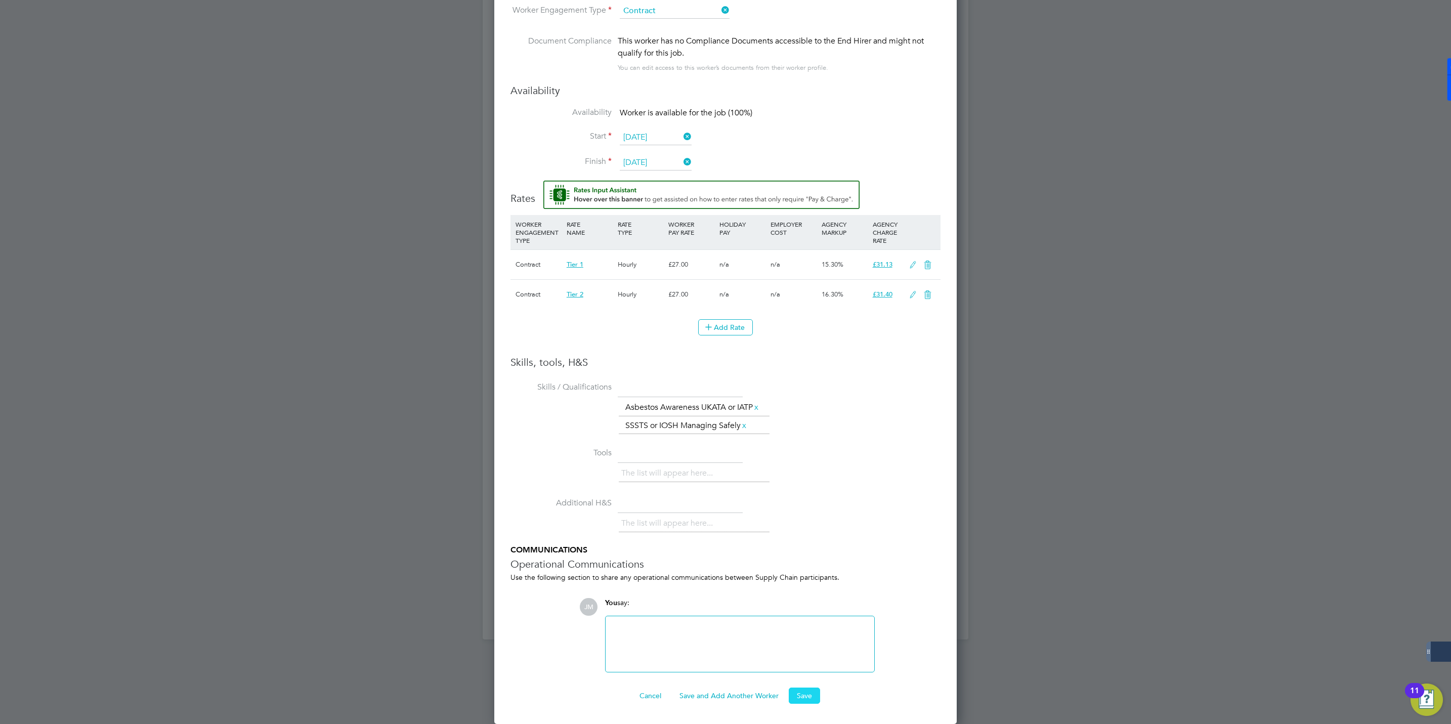
click at [812, 700] on button "Save" at bounding box center [804, 696] width 31 height 16
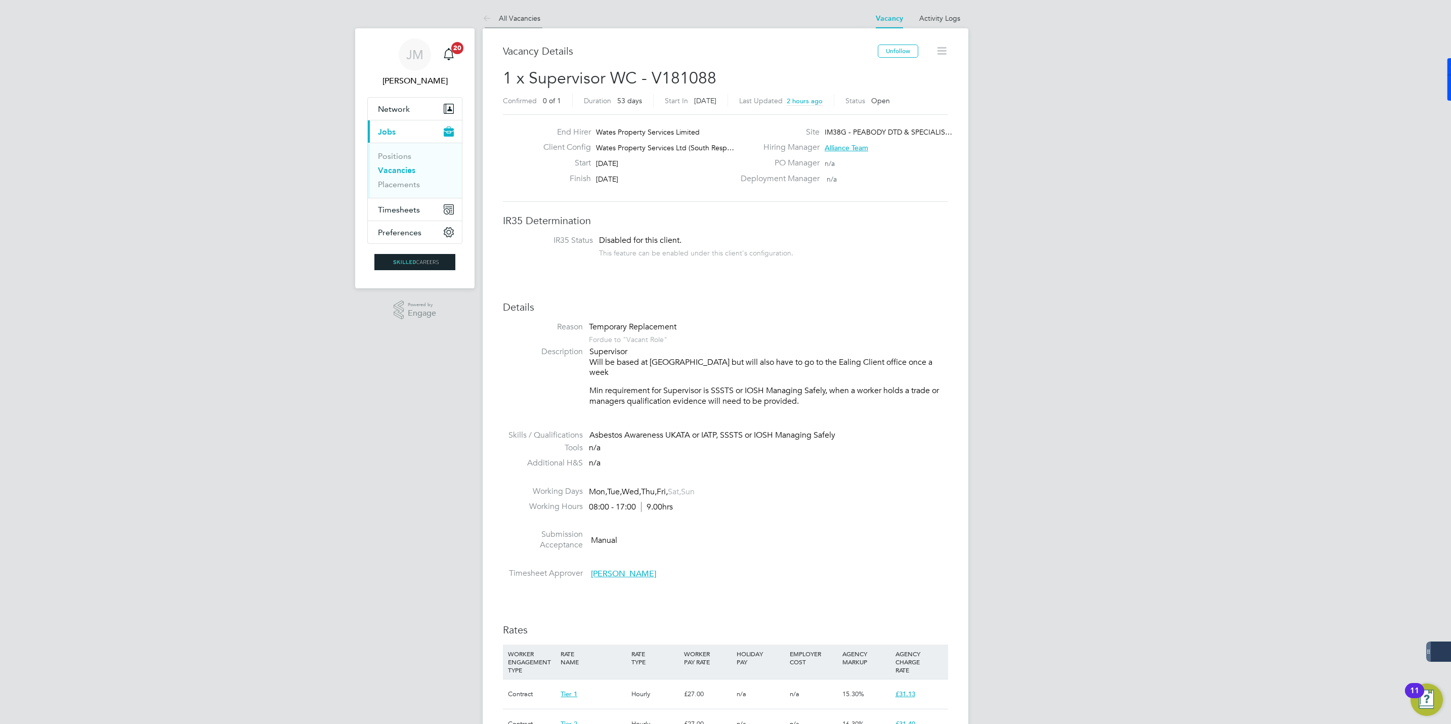
drag, startPoint x: 480, startPoint y: 2, endPoint x: 514, endPoint y: 10, distance: 35.3
click at [480, 2] on div "JM Jack McMurray Notifications 20 Applications: Network Businesses Sites Worker…" at bounding box center [725, 660] width 1451 height 1321
click at [525, 14] on link "All Vacancies" at bounding box center [512, 18] width 58 height 9
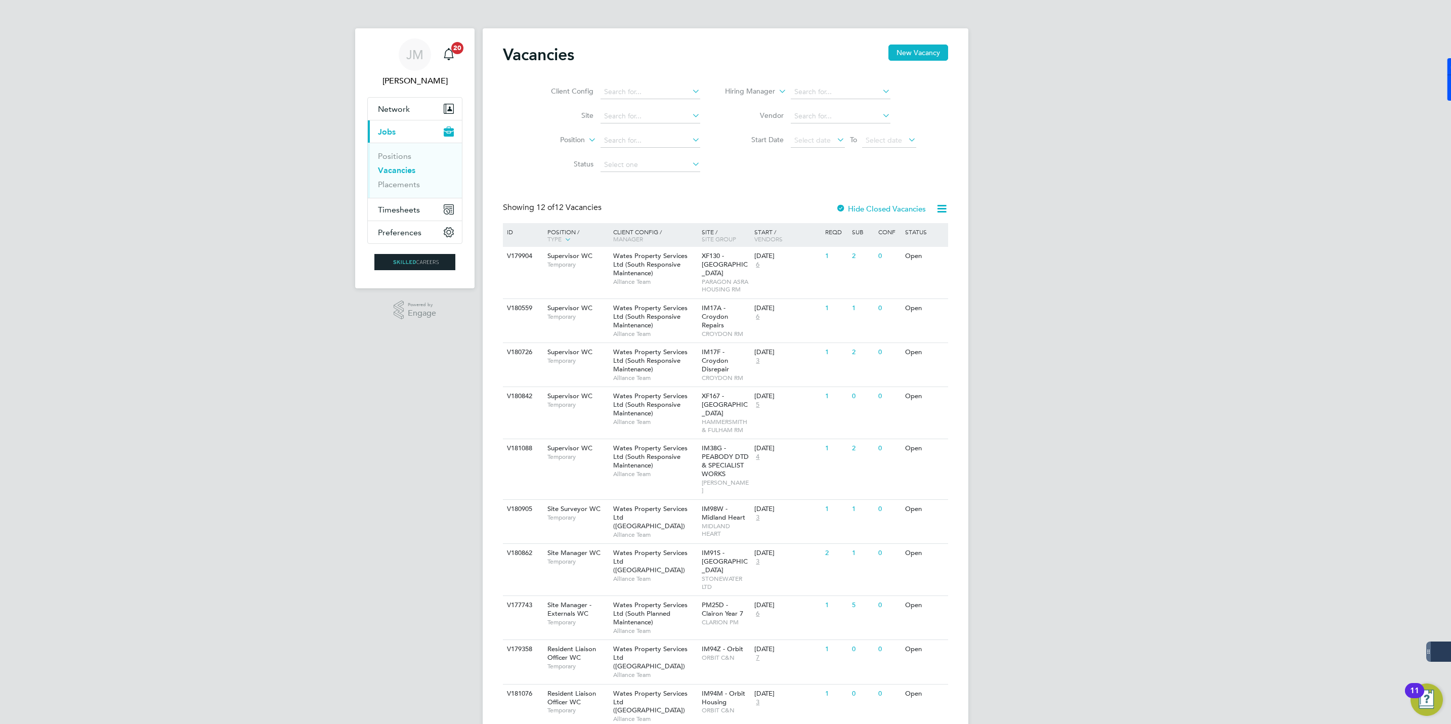
click at [278, 274] on div "JM Jack McMurray Notifications 20 Applications: Network Businesses Sites Worker…" at bounding box center [725, 422] width 1451 height 844
